Goal: Find specific page/section: Find specific page/section

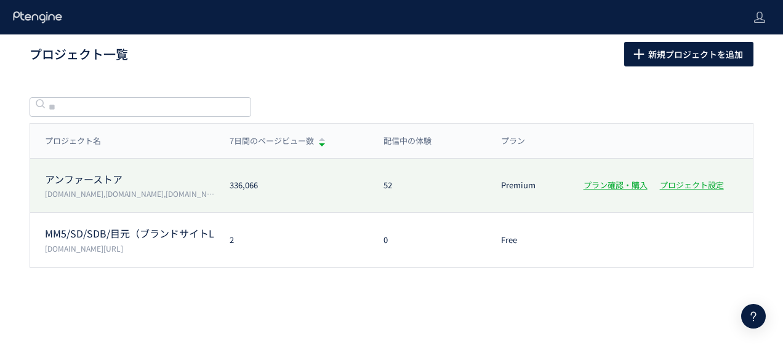
click at [139, 160] on div "アンファーストア [DOMAIN_NAME],[DOMAIN_NAME],[DOMAIN_NAME],[DOMAIN_NAME] 336,066 52 Pre…" at bounding box center [391, 186] width 723 height 54
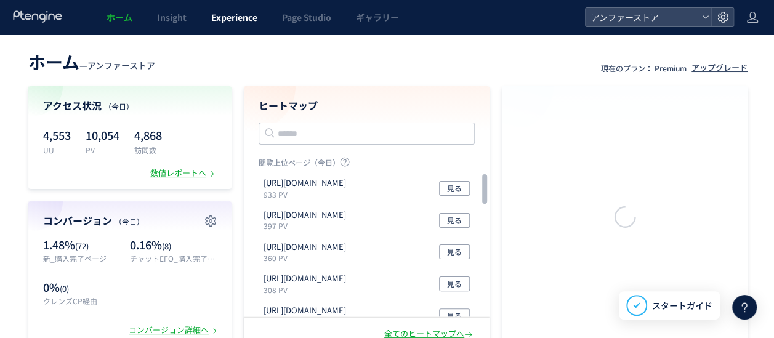
click at [229, 15] on span "Experience" at bounding box center [234, 17] width 46 height 12
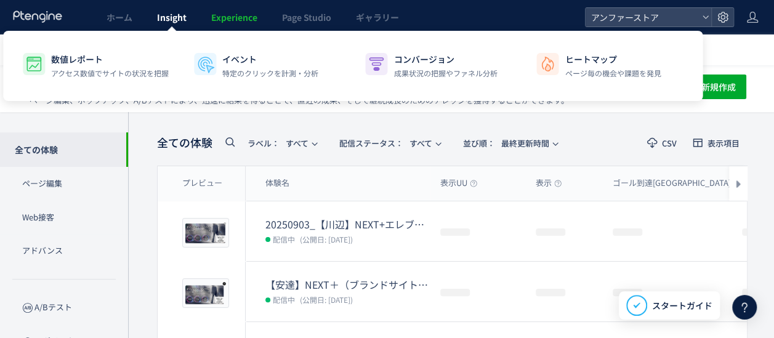
click at [166, 11] on span "Insight" at bounding box center [172, 17] width 30 height 12
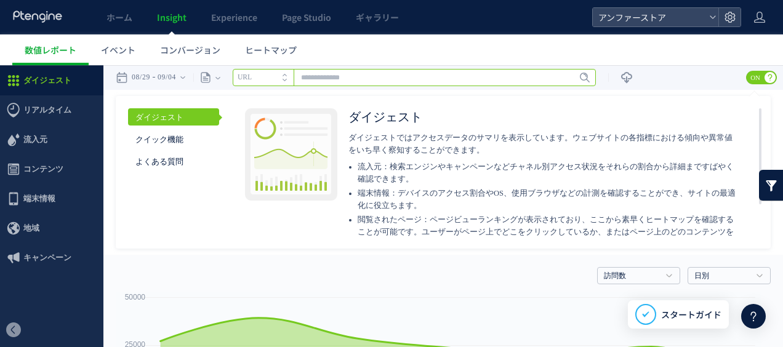
click at [355, 76] on input "text" at bounding box center [414, 77] width 363 height 17
click at [345, 76] on input "text" at bounding box center [414, 77] width 363 height 17
paste input "**********"
type input "**********"
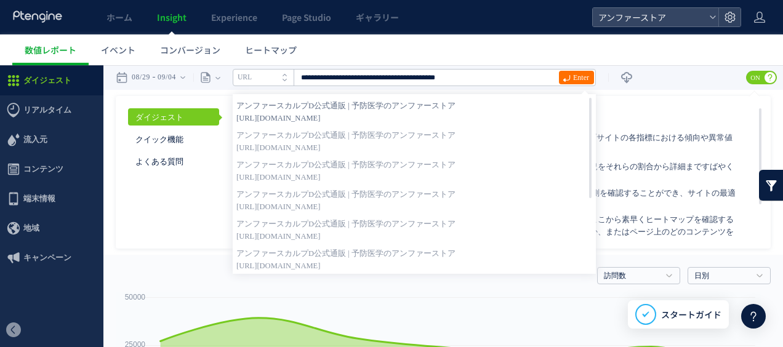
click at [435, 112] on span "[URL][DOMAIN_NAME]" at bounding box center [414, 118] width 356 height 12
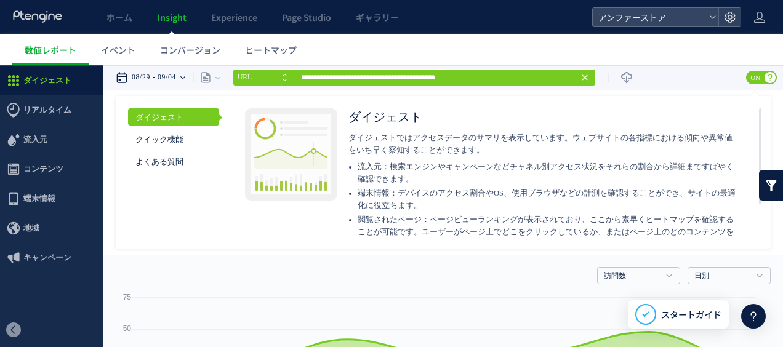
click at [150, 71] on time "08/29" at bounding box center [141, 77] width 18 height 25
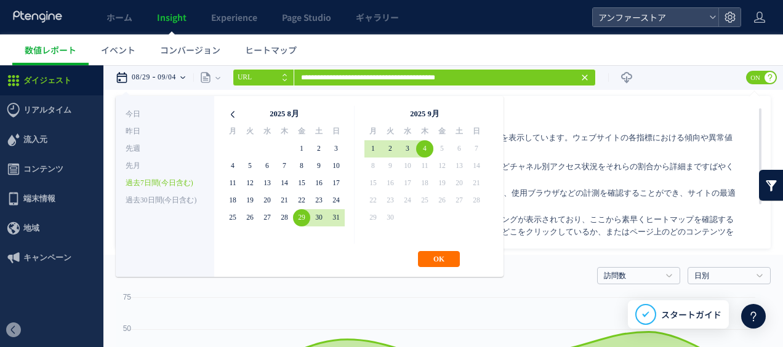
click at [240, 119] on icon at bounding box center [232, 114] width 17 height 17
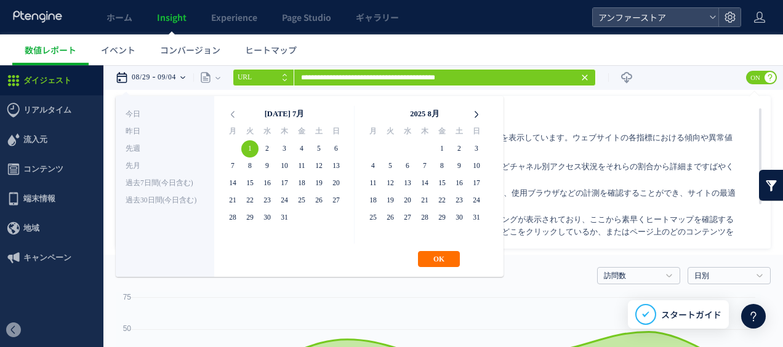
click at [478, 113] on icon at bounding box center [476, 114] width 17 height 17
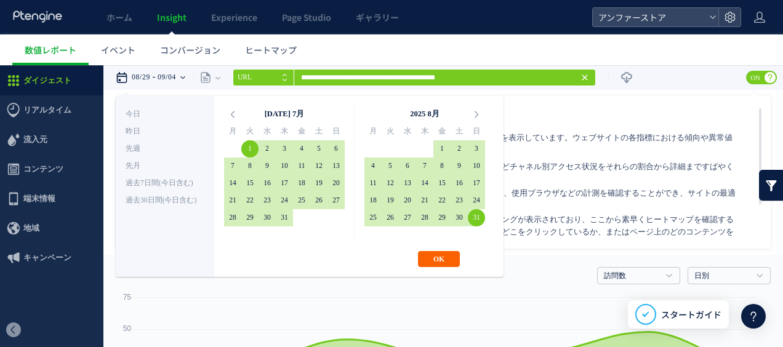
click at [435, 258] on button "OK" at bounding box center [439, 259] width 42 height 16
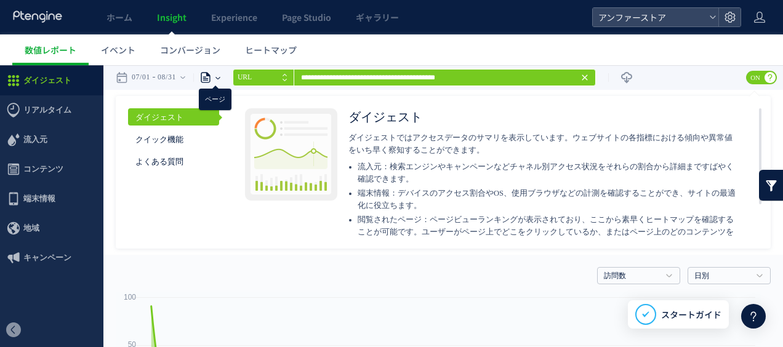
click at [209, 75] on icon at bounding box center [205, 77] width 12 height 12
click at [186, 77] on div "07/01 08/31" at bounding box center [155, 77] width 78 height 25
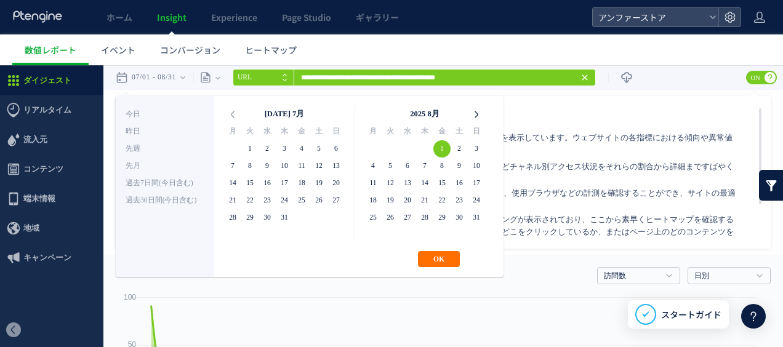
click at [476, 113] on icon at bounding box center [476, 114] width 17 height 17
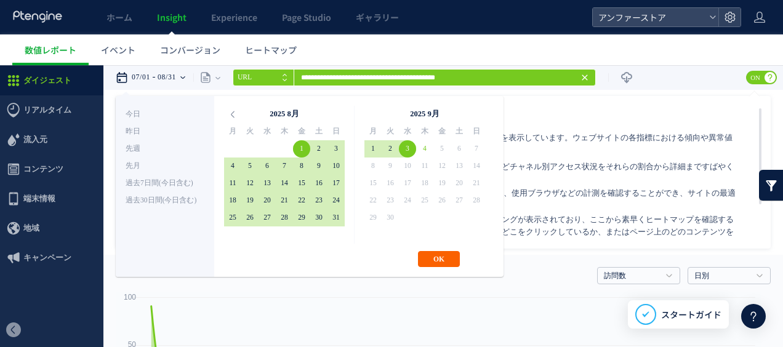
click at [425, 259] on button "OK" at bounding box center [439, 259] width 42 height 16
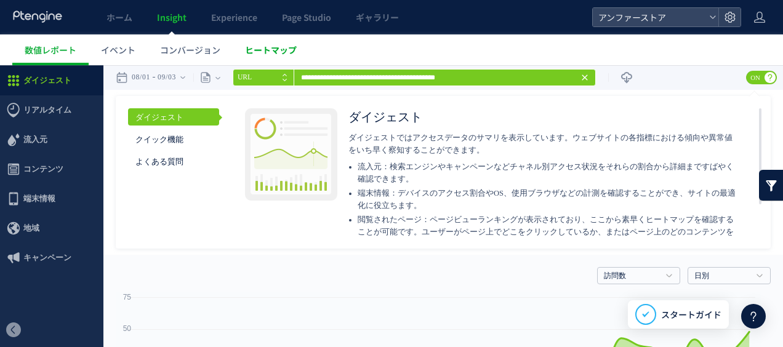
click at [276, 53] on span "ヒートマップ" at bounding box center [271, 50] width 52 height 12
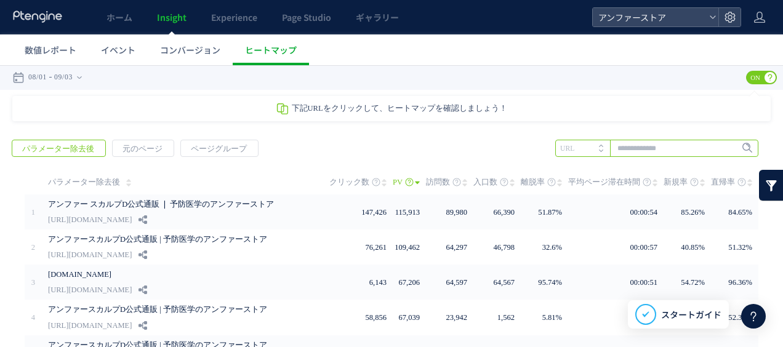
click at [618, 151] on input "text" at bounding box center [656, 148] width 203 height 17
paste input "**********"
type input "**********"
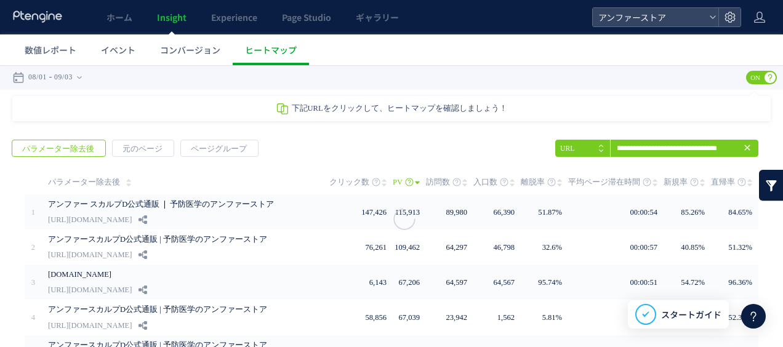
scroll to position [0, 0]
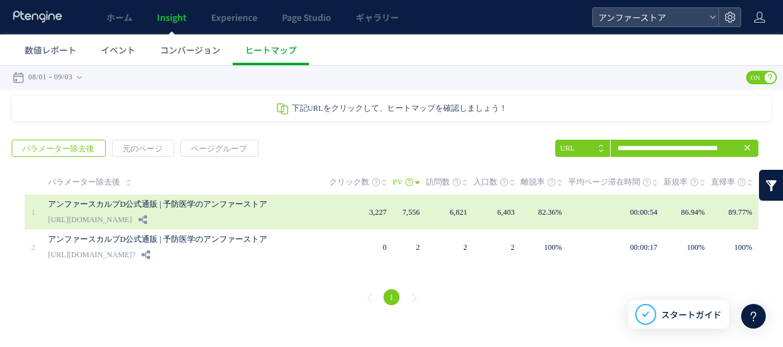
click at [132, 219] on link "[URL][DOMAIN_NAME]" at bounding box center [90, 219] width 84 height 15
